Goal: Information Seeking & Learning: Learn about a topic

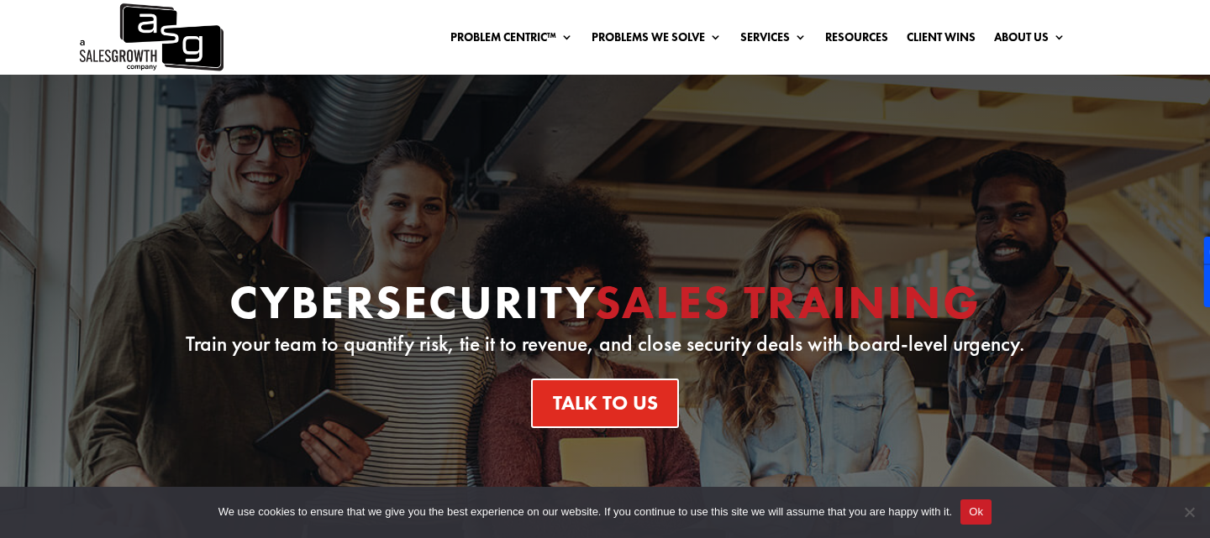
scroll to position [361, 0]
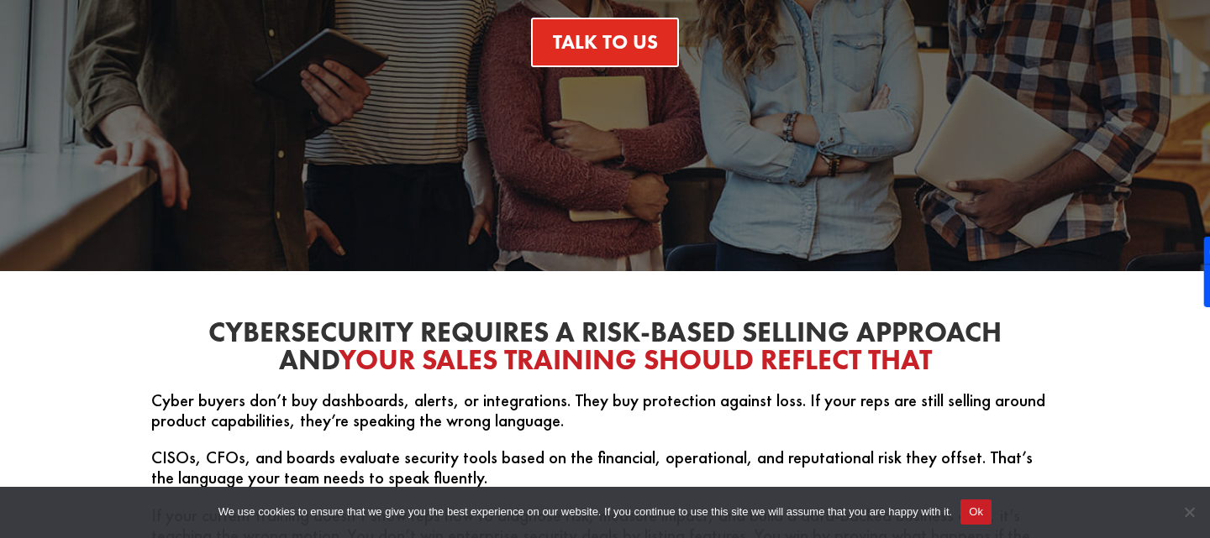
click at [991, 507] on button "Ok" at bounding box center [975, 512] width 31 height 25
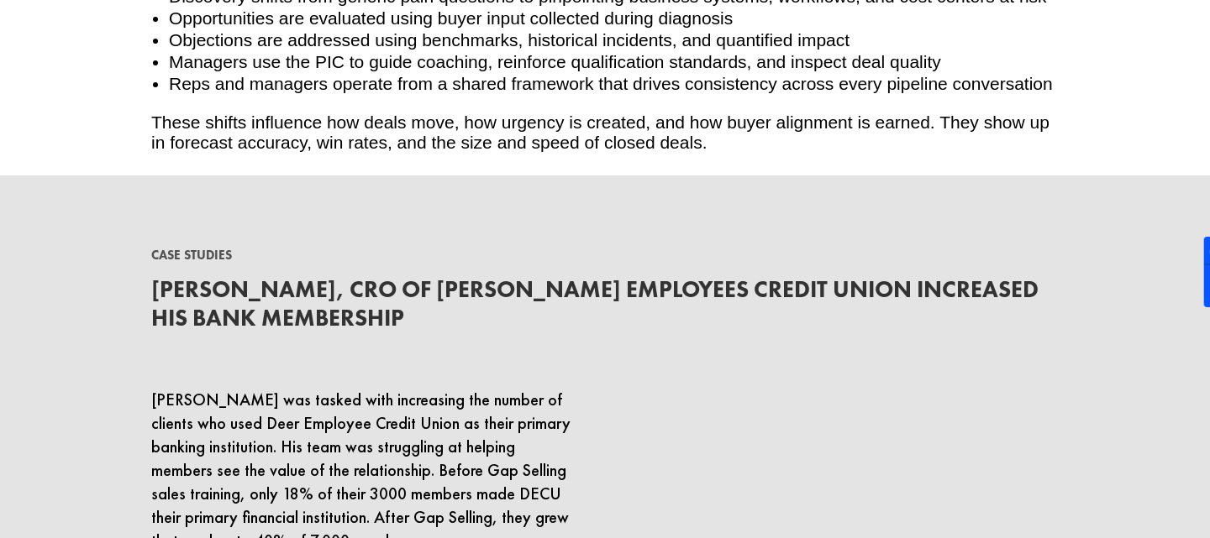
scroll to position [2088, 0]
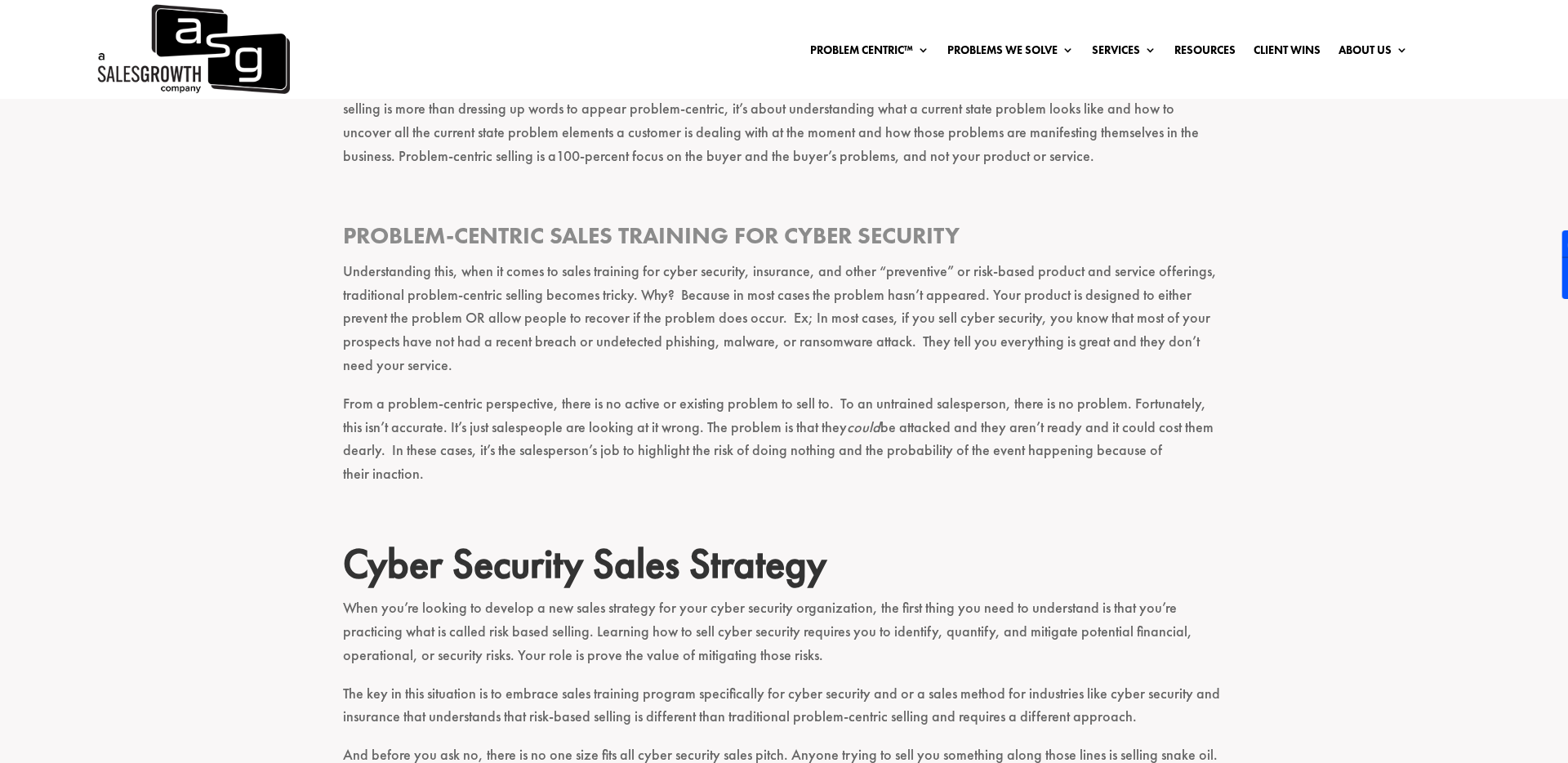
scroll to position [748, 0]
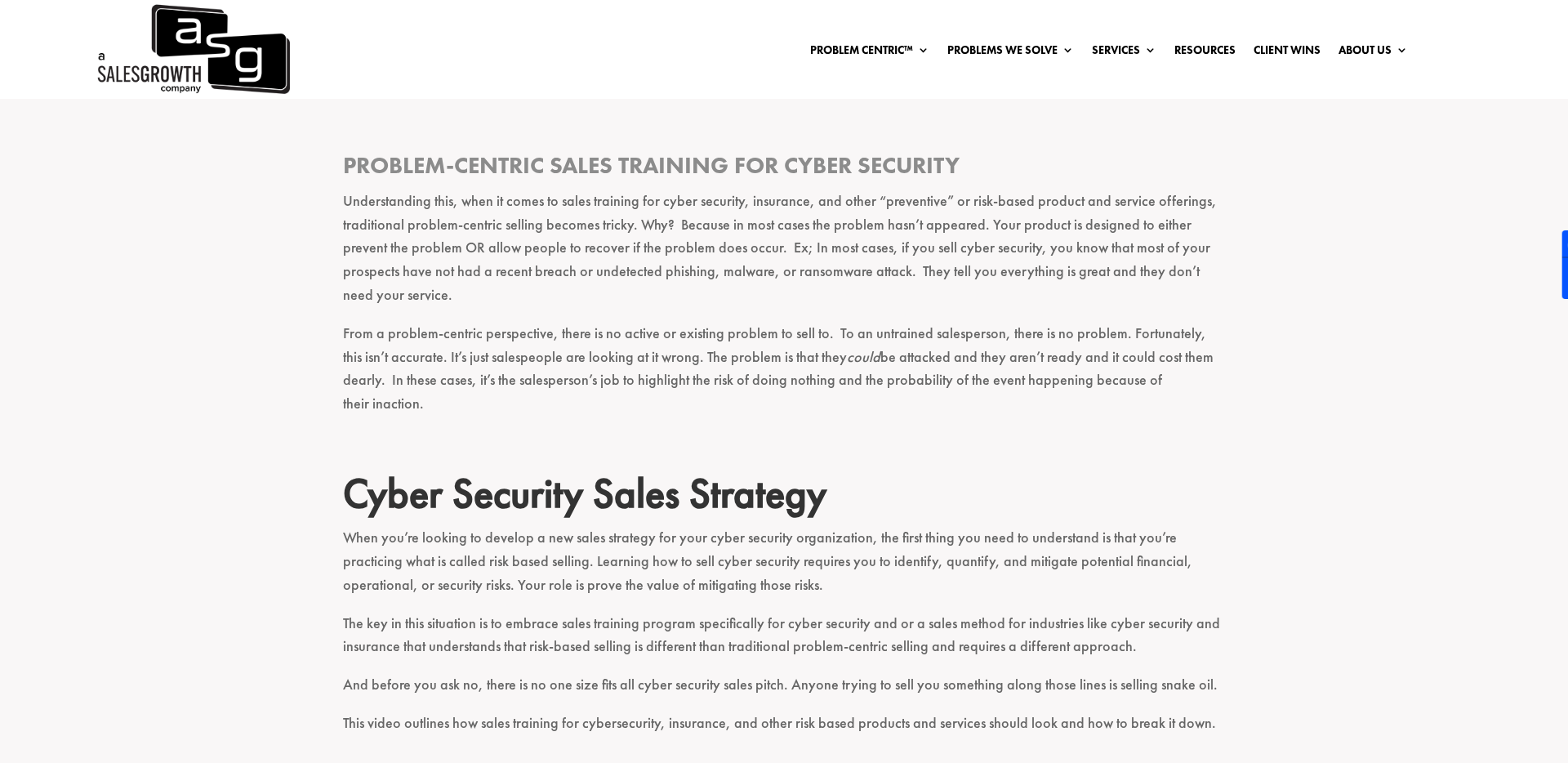
click at [1175, 468] on h2 "Cyber Security Sales Strategy" at bounding box center [784, 497] width 882 height 57
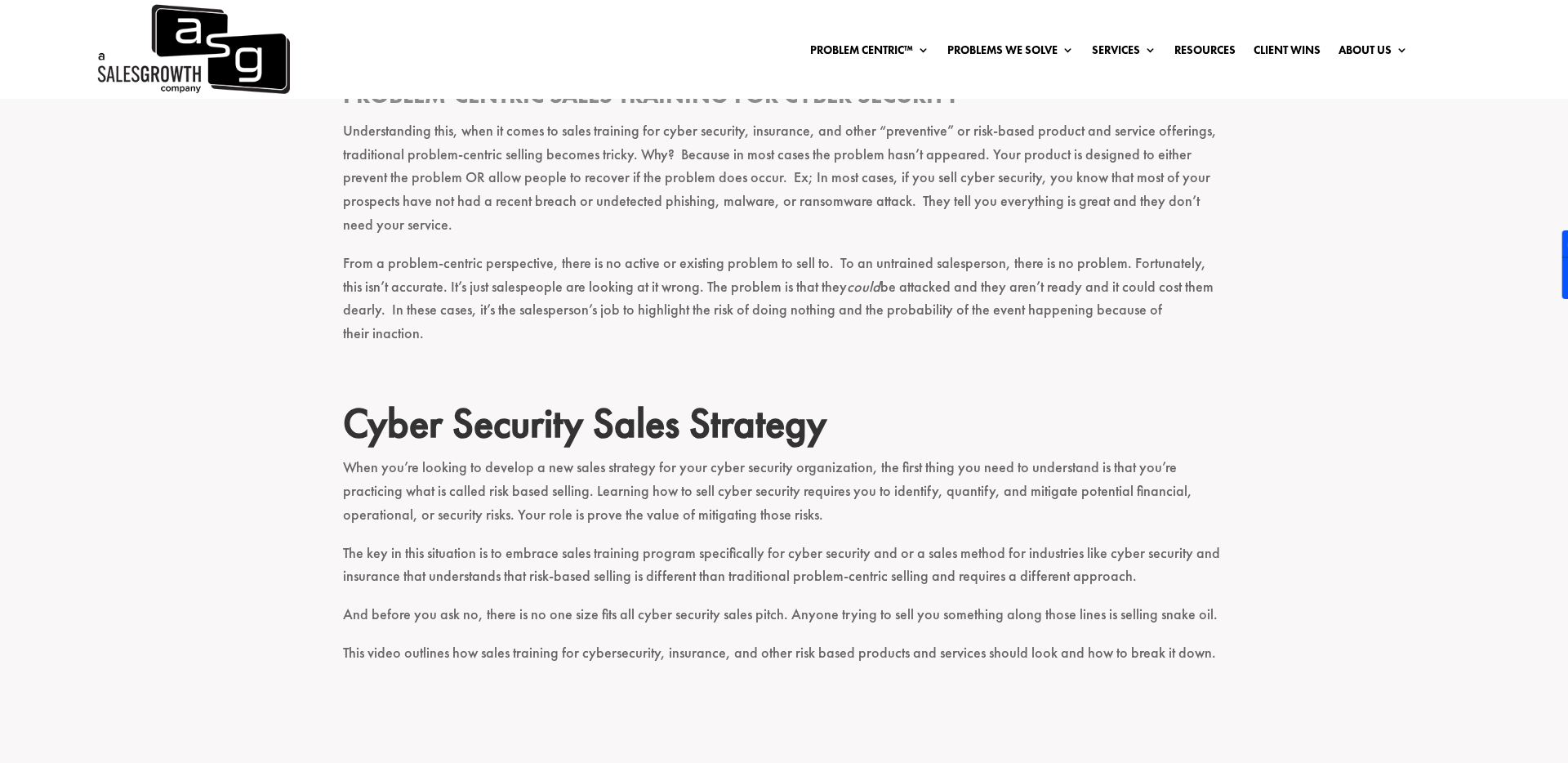
scroll to position [840, 0]
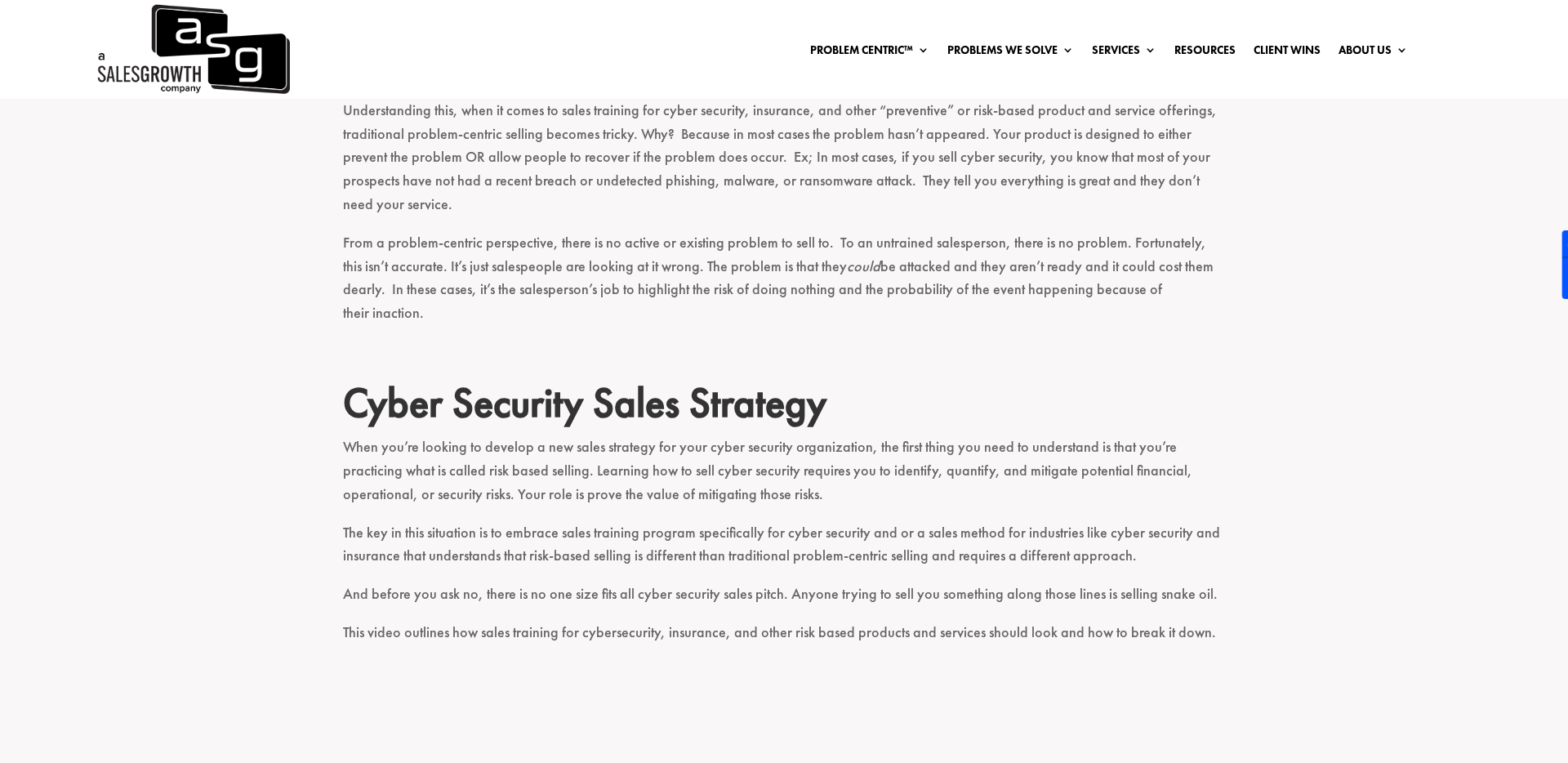
click at [806, 473] on p "When you’re looking to develop a new sales strategy for your cyber security org…" at bounding box center [784, 477] width 882 height 85
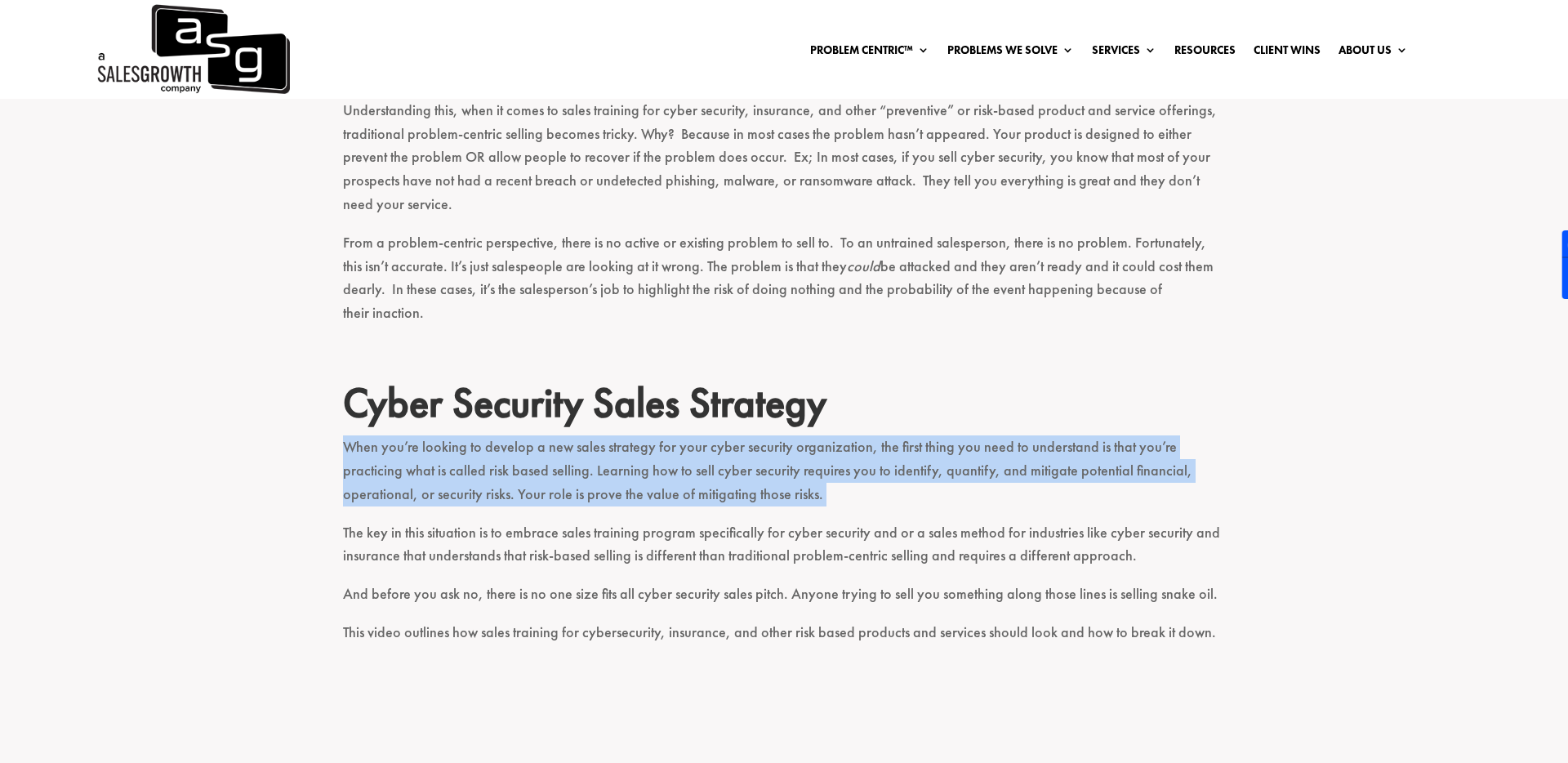
click at [806, 473] on p "When you’re looking to develop a new sales strategy for your cyber security org…" at bounding box center [784, 477] width 882 height 85
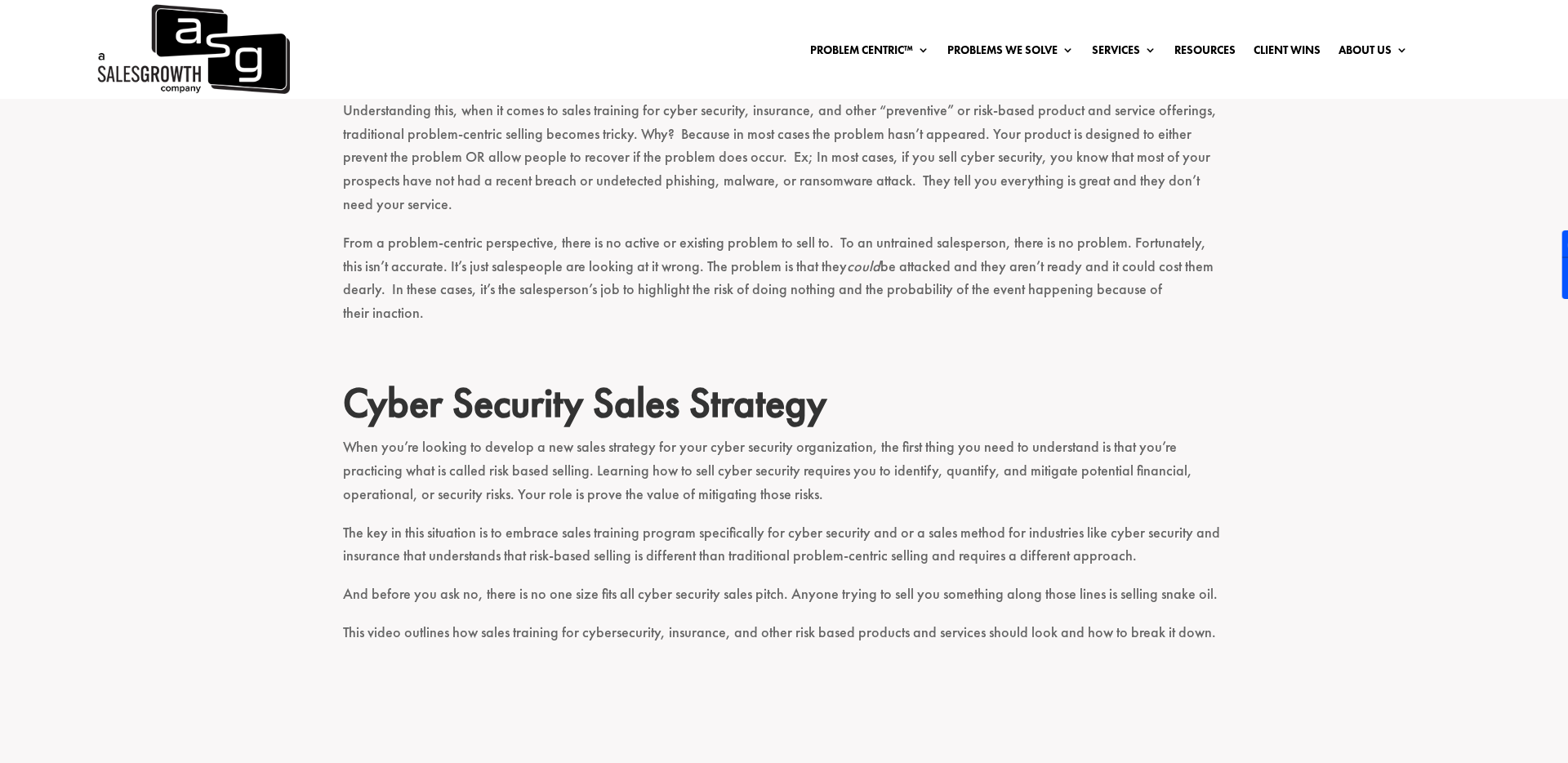
click at [890, 485] on p "When you’re looking to develop a new sales strategy for your cyber security org…" at bounding box center [784, 477] width 882 height 85
